Goal: Complete application form: Complete application form

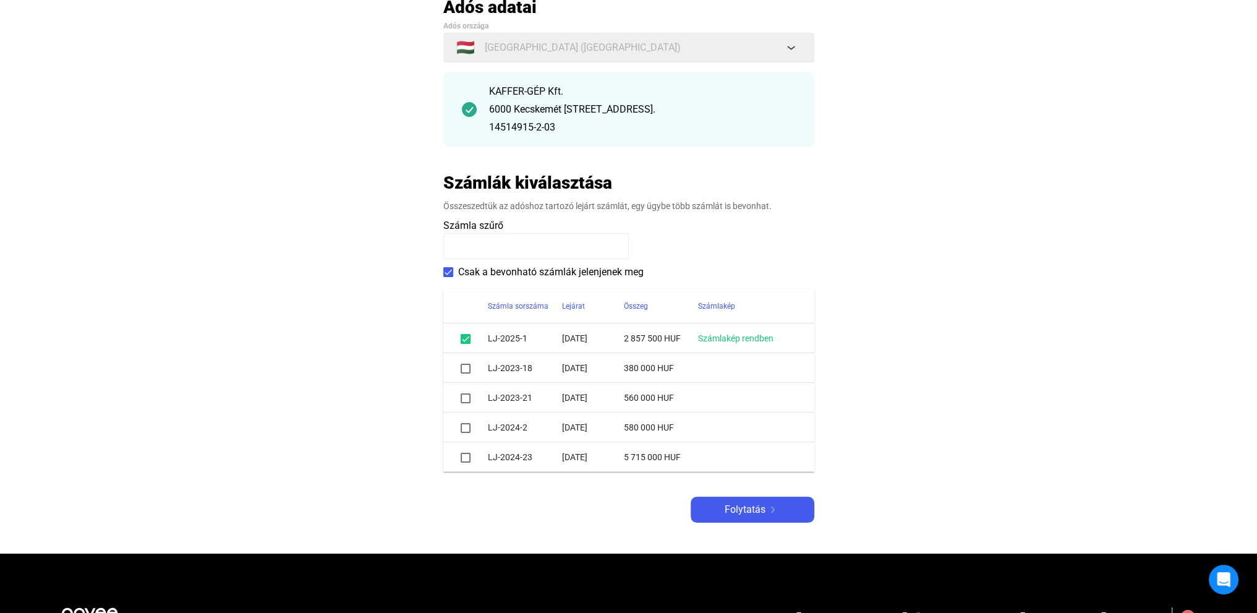
scroll to position [124, 0]
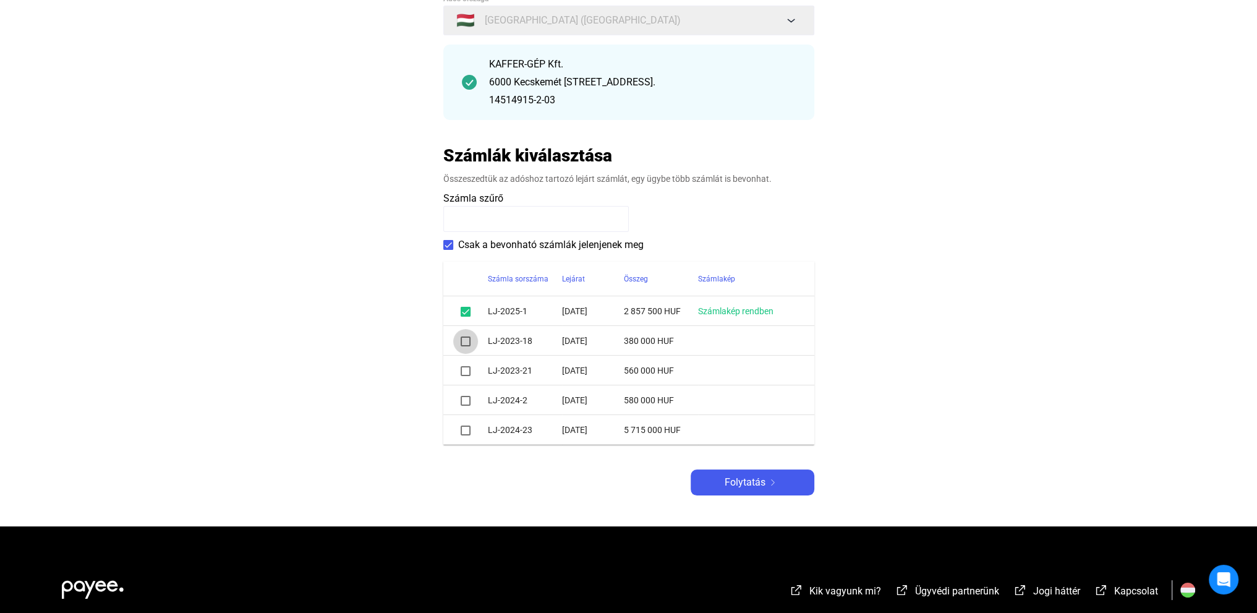
click at [467, 343] on span at bounding box center [466, 341] width 10 height 10
click at [466, 369] on span at bounding box center [466, 371] width 10 height 10
click at [465, 370] on span at bounding box center [466, 371] width 10 height 10
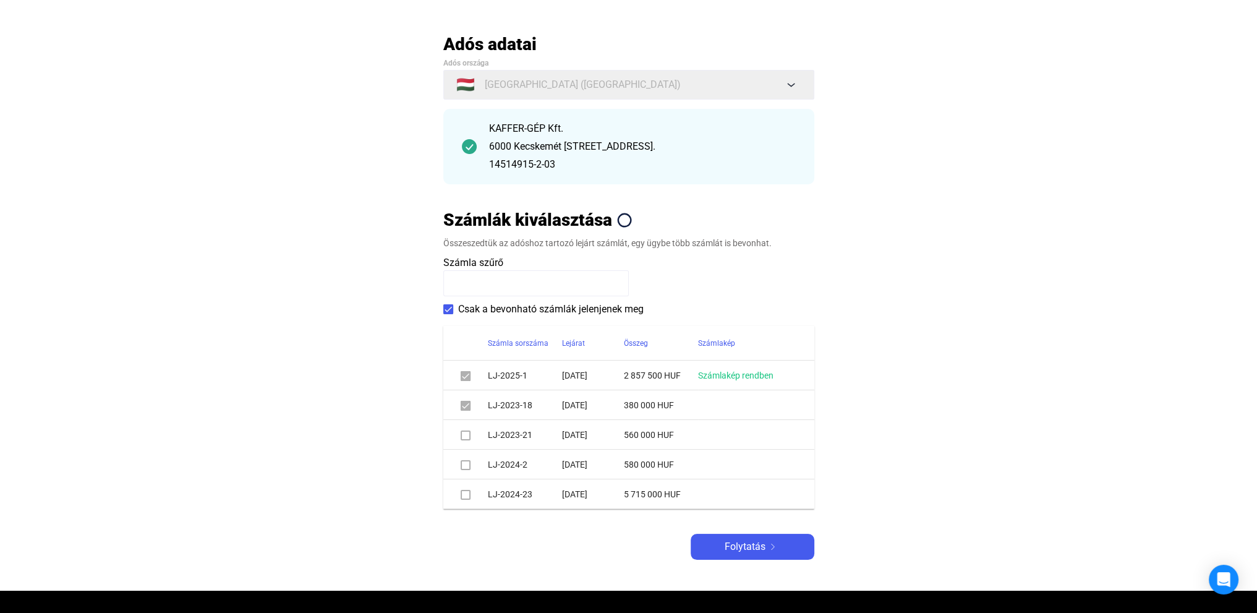
scroll to position [0, 0]
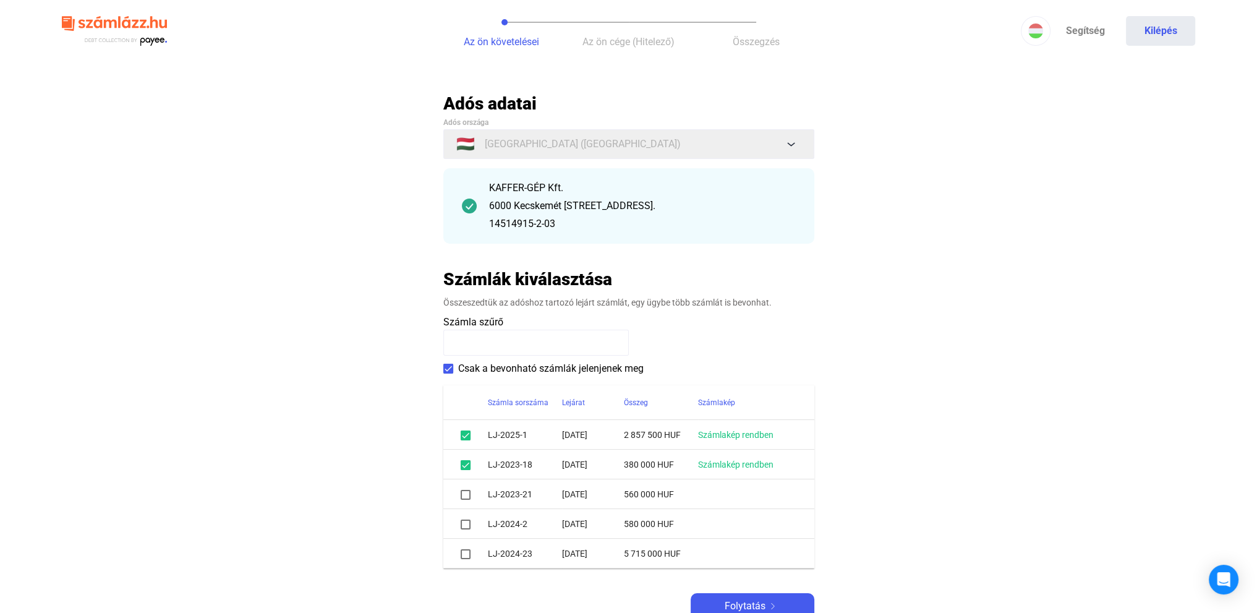
click at [466, 498] on span at bounding box center [466, 495] width 10 height 10
click at [467, 527] on span at bounding box center [466, 524] width 10 height 10
click at [466, 553] on span at bounding box center [466, 554] width 10 height 10
